Goal: Information Seeking & Learning: Learn about a topic

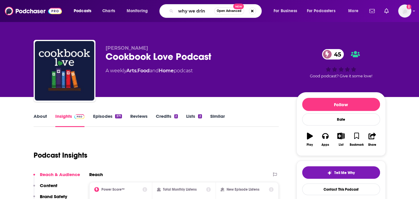
type input "why we drink"
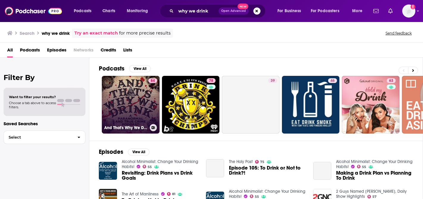
click at [136, 94] on link "84 And That's Why We Drink" at bounding box center [131, 105] width 58 height 58
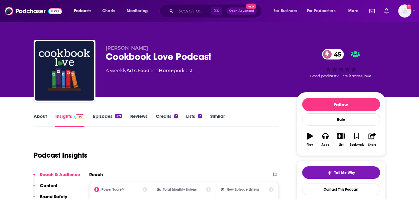
click at [189, 11] on input "Search podcasts, credits, & more..." at bounding box center [193, 11] width 35 height 10
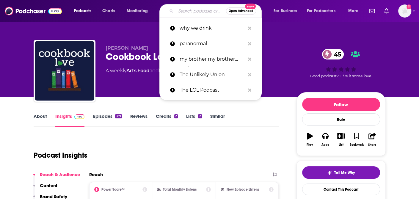
paste input "Astonishing Legends"
type input "Astonishing Legends"
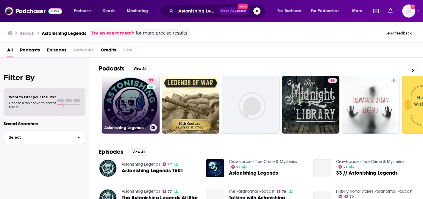
click at [138, 86] on link "77 Astonishing Legends" at bounding box center [131, 105] width 58 height 58
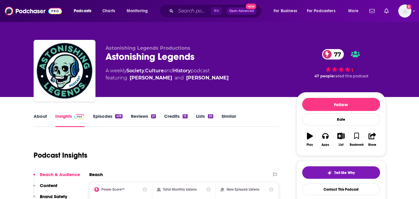
scroll to position [29, 0]
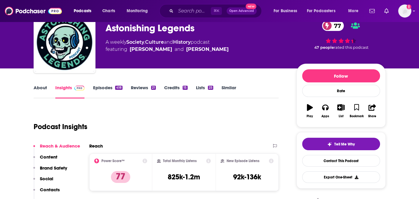
click at [36, 89] on link "About" at bounding box center [40, 92] width 13 height 14
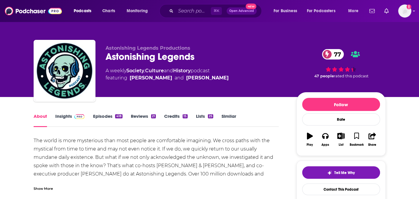
click at [62, 122] on link "Insights" at bounding box center [69, 120] width 29 height 14
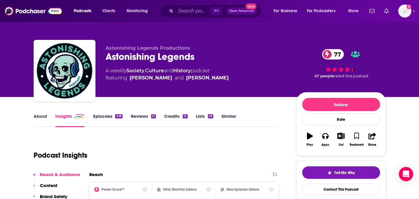
click at [37, 115] on link "About" at bounding box center [40, 120] width 13 height 14
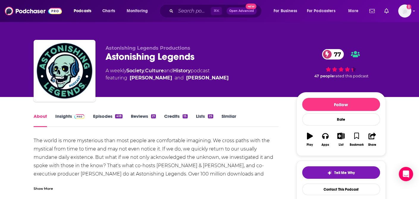
click at [119, 145] on div "The world is more mysterious than most people are comfortable imagining. We cro…" at bounding box center [156, 166] width 245 height 58
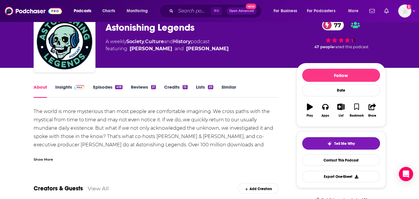
scroll to position [33, 0]
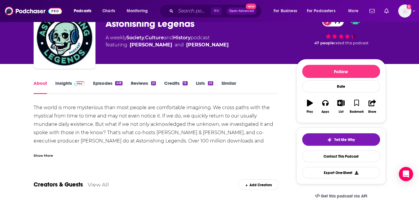
click at [35, 157] on div "Show More" at bounding box center [43, 155] width 19 height 6
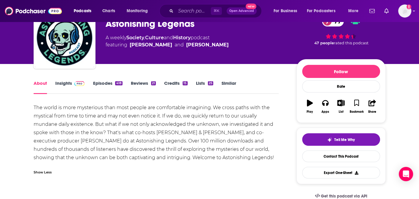
click at [62, 84] on link "Insights" at bounding box center [69, 87] width 29 height 14
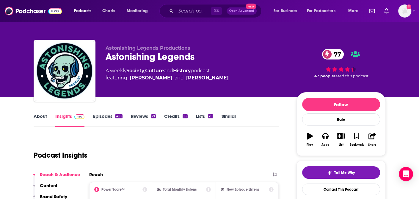
click at [139, 55] on div "Astonishing Legends 77" at bounding box center [196, 57] width 181 height 12
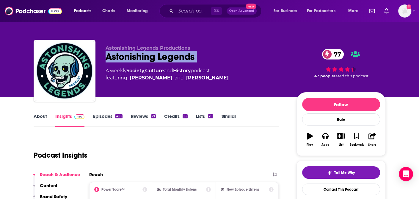
click at [139, 55] on div "Astonishing Legends 77" at bounding box center [196, 57] width 181 height 12
copy div "Astonishing Legends 77"
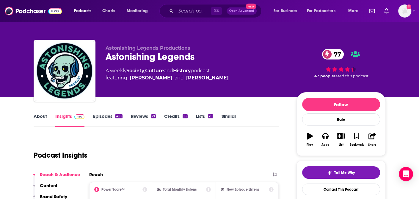
click at [151, 30] on div "Astonishing Legends Productions Astonishing Legends 77 A weekly Society , Cultu…" at bounding box center [209, 48] width 381 height 97
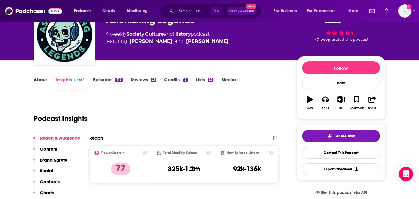
scroll to position [47, 0]
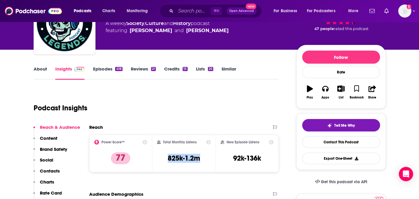
drag, startPoint x: 165, startPoint y: 158, endPoint x: 209, endPoint y: 159, distance: 43.5
click at [209, 159] on div "Total Monthly Listens 825k-1.2m" at bounding box center [184, 153] width 54 height 27
copy h3 "825k-1.2m"
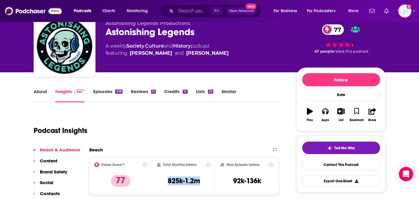
scroll to position [0, 0]
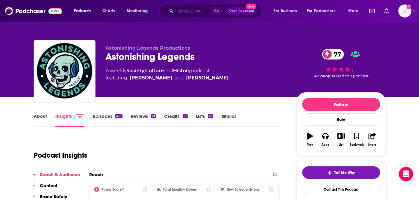
click at [185, 10] on input "Search podcasts, credits, & more..." at bounding box center [193, 11] width 35 height 10
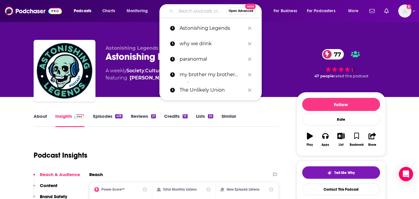
paste input "The NoSleep Podcast"
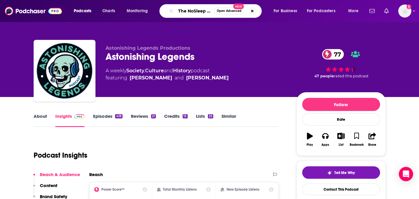
scroll to position [0, 13]
type input "The NoSleep Podcast"
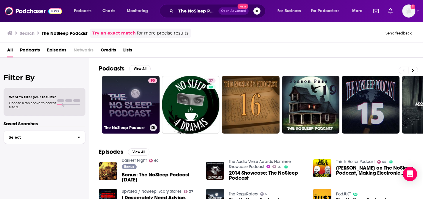
click at [140, 91] on link "90 The NoSleep Podcast" at bounding box center [131, 105] width 58 height 58
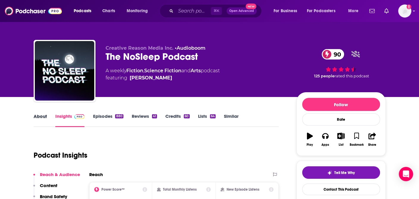
click at [47, 120] on div "About" at bounding box center [45, 120] width 22 height 14
click at [43, 117] on link "About" at bounding box center [40, 120] width 13 height 14
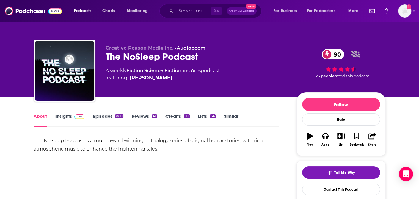
click at [67, 117] on link "Insights" at bounding box center [69, 120] width 29 height 14
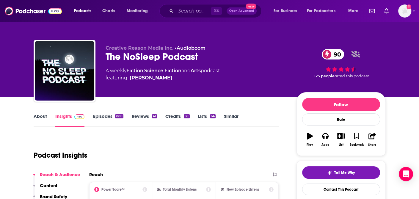
click at [109, 117] on link "Episodes 880" at bounding box center [108, 120] width 30 height 14
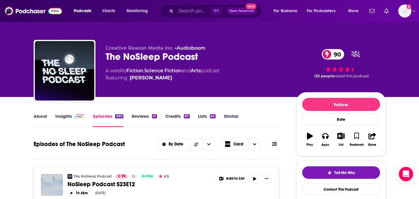
click at [68, 116] on link "Insights" at bounding box center [69, 120] width 29 height 14
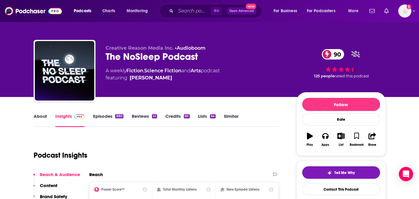
click at [120, 57] on div "The NoSleep Podcast 90" at bounding box center [196, 57] width 181 height 12
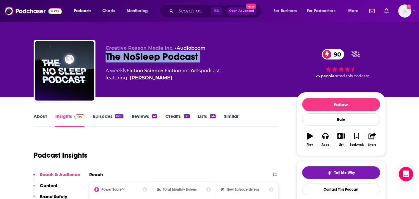
click at [120, 57] on div "The NoSleep Podcast 90" at bounding box center [196, 57] width 181 height 12
copy div "The NoSleep Podcast 90"
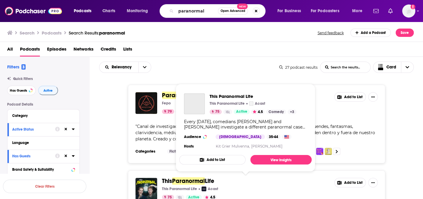
click at [186, 180] on span "Paranormal" at bounding box center [188, 180] width 33 height 7
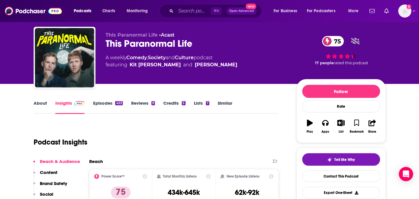
scroll to position [27, 0]
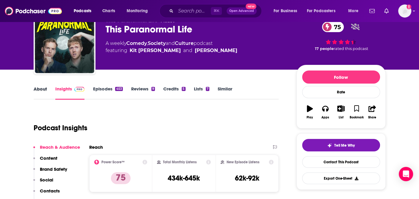
click at [48, 92] on div "About" at bounding box center [45, 93] width 22 height 14
click at [45, 91] on link "About" at bounding box center [40, 93] width 13 height 14
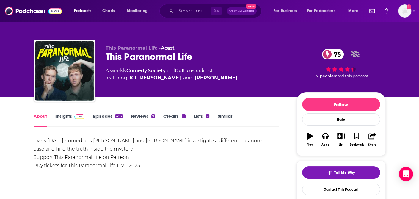
scroll to position [8, 0]
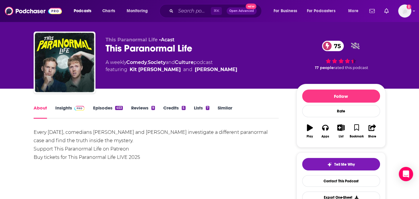
click at [140, 49] on div "This Paranormal Life 75" at bounding box center [196, 49] width 181 height 12
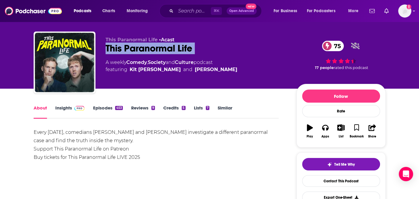
click at [140, 49] on div "This Paranormal Life 75" at bounding box center [196, 49] width 181 height 12
